Goal: Task Accomplishment & Management: Manage account settings

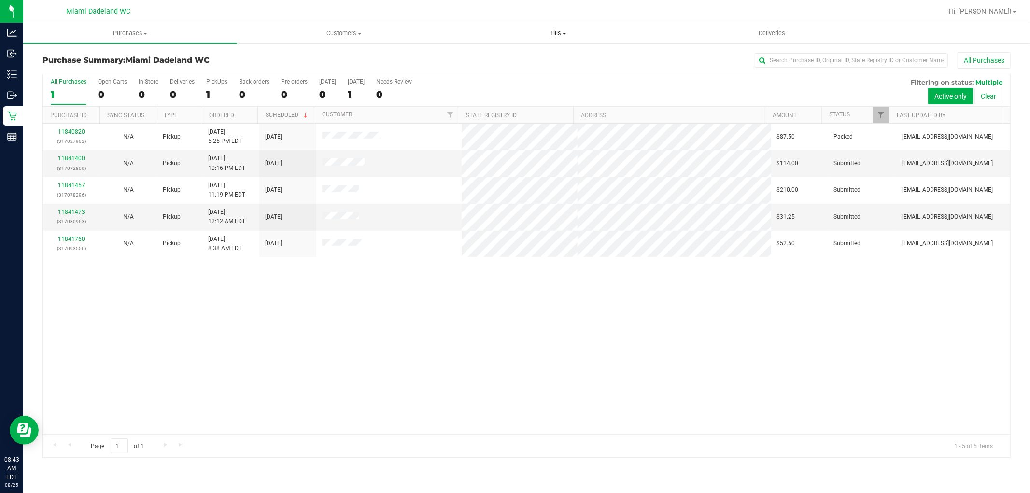
click at [556, 27] on uib-tab-heading "Tills Manage tills Reconcile e-payments" at bounding box center [557, 33] width 213 height 19
click at [555, 56] on li "Manage tills" at bounding box center [558, 59] width 214 height 12
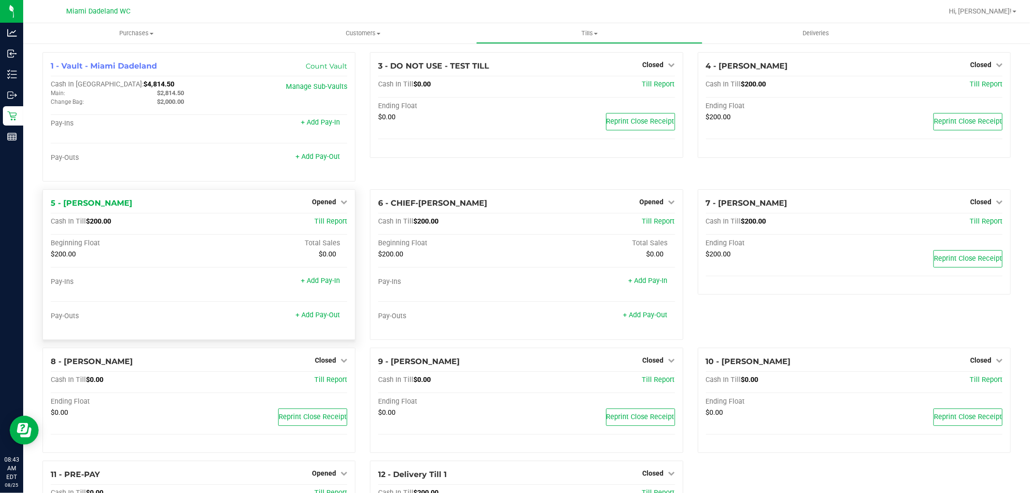
click at [322, 191] on div "5 - [PERSON_NAME] Opened Close Till Cash In Till $200.00 Till Report Beginning …" at bounding box center [198, 264] width 313 height 151
click at [325, 211] on div "5 - [PERSON_NAME] Opened Close Till Cash In Till $200.00 Till Report Beginning …" at bounding box center [198, 264] width 313 height 151
click at [325, 205] on span "Opened" at bounding box center [324, 202] width 24 height 8
click at [332, 219] on link "Close Till" at bounding box center [325, 222] width 26 height 8
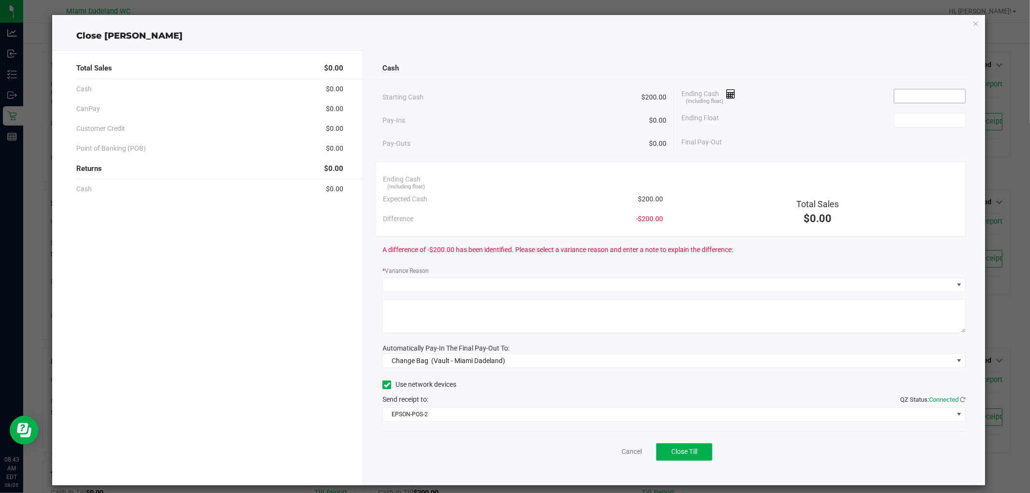
click at [935, 94] on input at bounding box center [929, 96] width 71 height 14
click at [972, 23] on icon "button" at bounding box center [975, 23] width 7 height 12
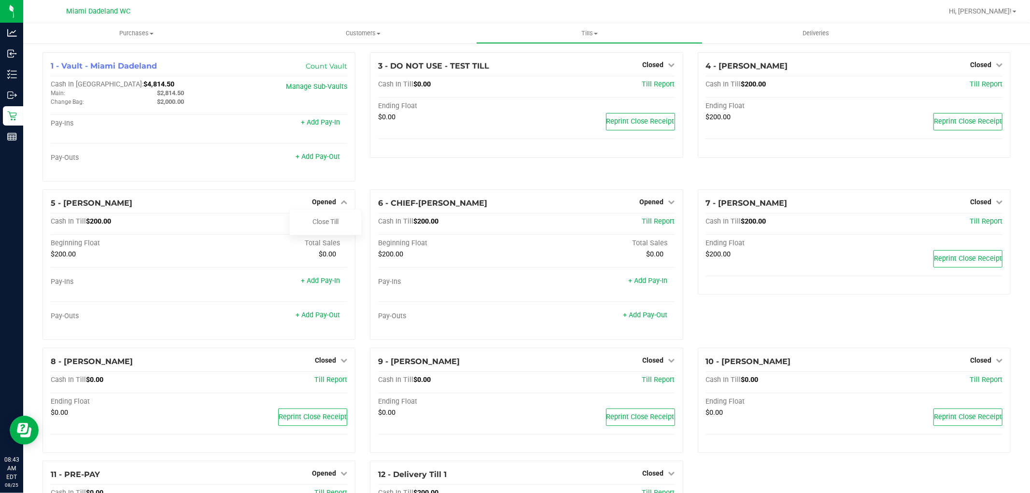
click at [467, 165] on div "3 - DO NOT USE - TEST TILL Closed Open Till Cash In Till $0.00 Till Report Endi…" at bounding box center [526, 120] width 327 height 137
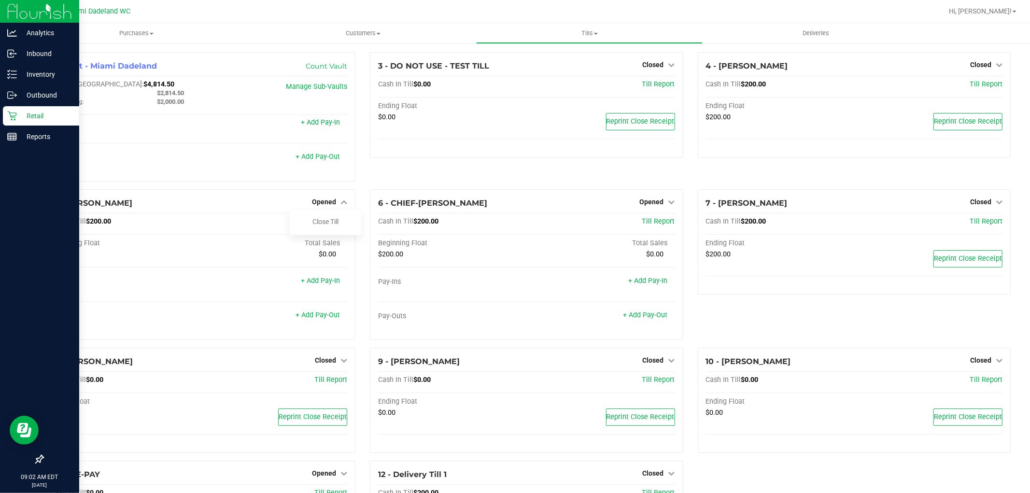
click at [45, 114] on p "Retail" at bounding box center [46, 116] width 58 height 12
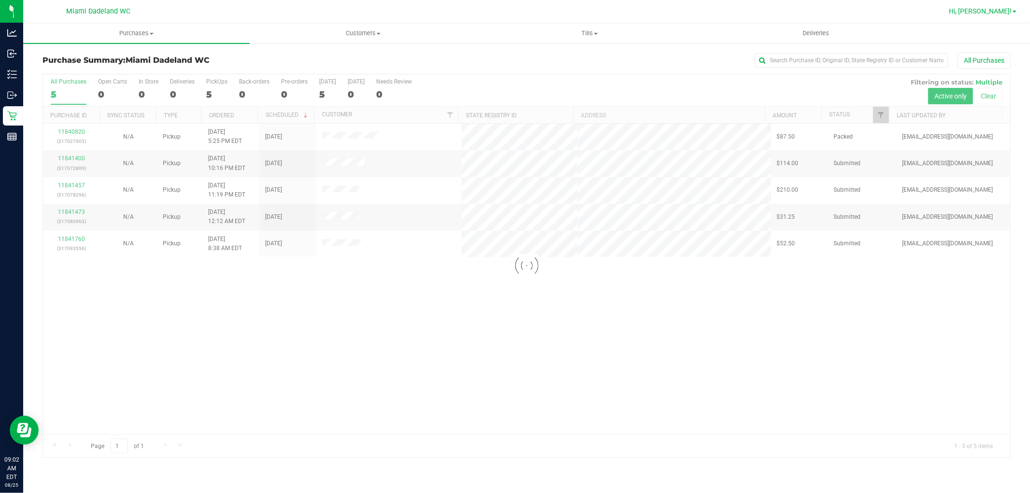
click at [1005, 10] on span "Hi, [PERSON_NAME]!" at bounding box center [980, 11] width 63 height 8
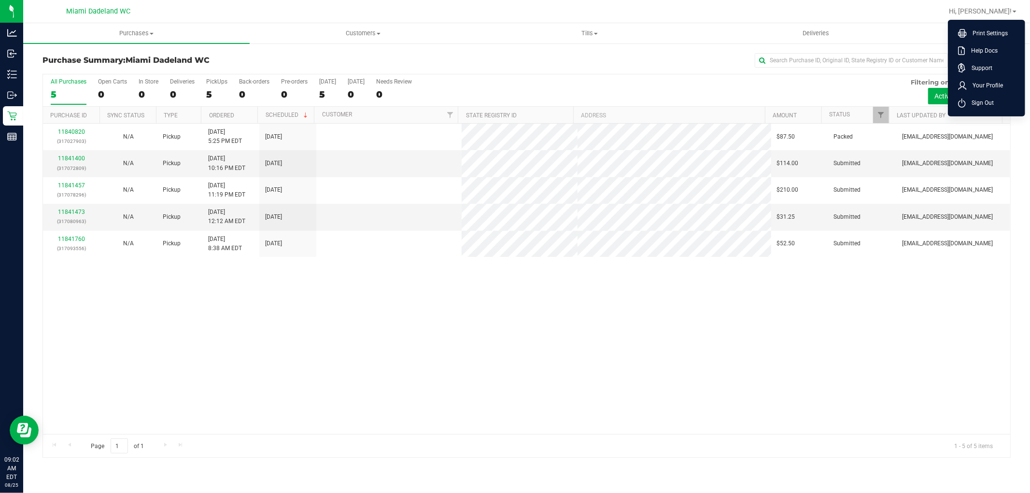
click at [973, 102] on span "Sign Out" at bounding box center [979, 103] width 28 height 10
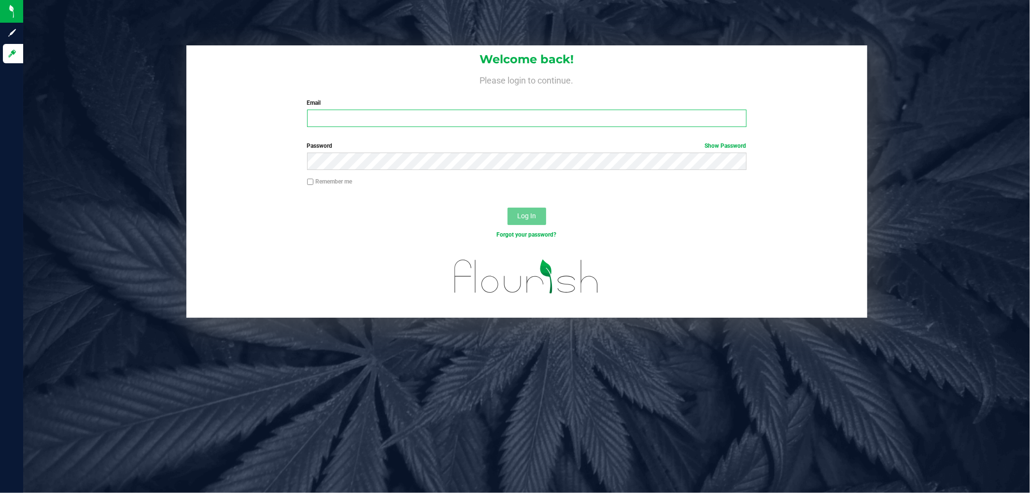
click at [499, 116] on input "Email" at bounding box center [526, 118] width 439 height 17
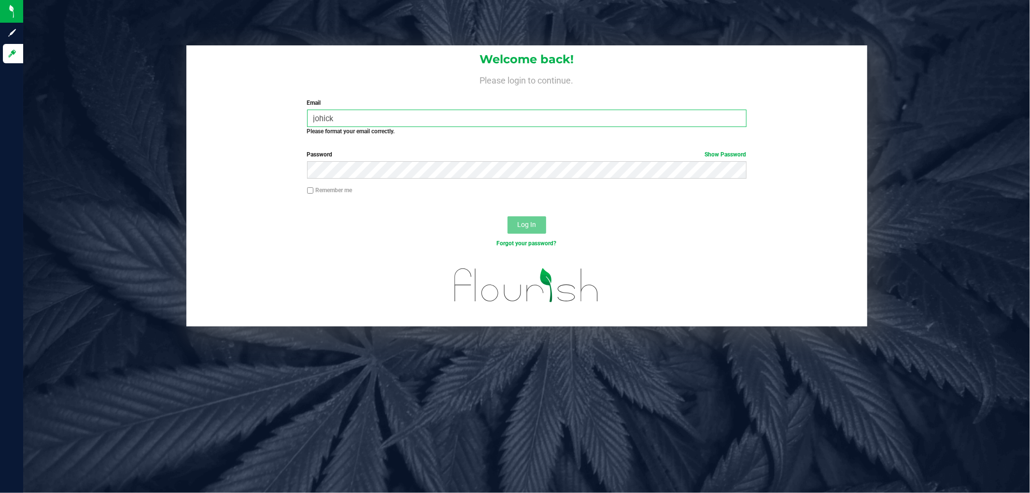
click at [503, 111] on input "johick" at bounding box center [526, 118] width 439 height 17
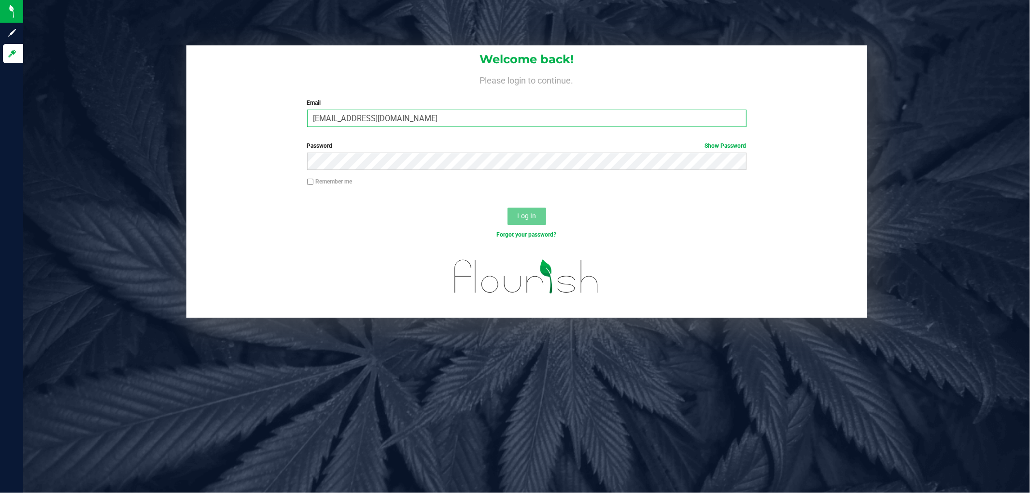
type input "[EMAIL_ADDRESS][DOMAIN_NAME]"
click at [507, 208] on button "Log In" at bounding box center [526, 216] width 39 height 17
